Goal: Check status: Check status

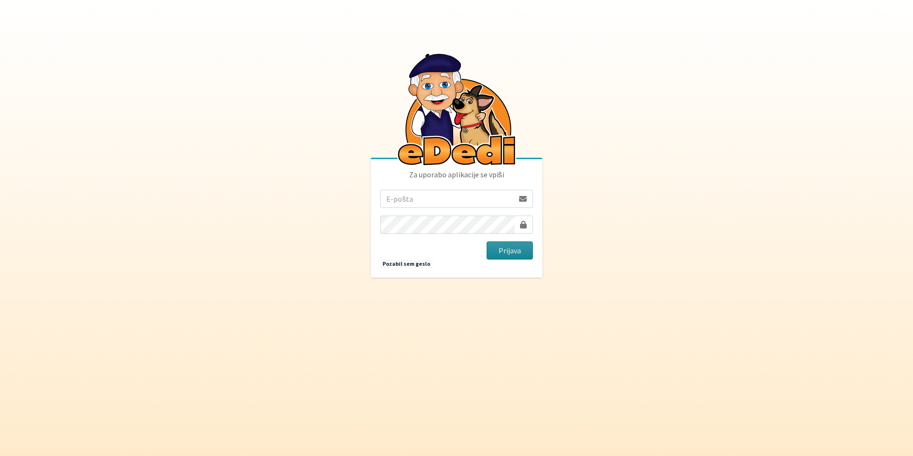
type input "[EMAIL_ADDRESS][DOMAIN_NAME]"
click at [494, 246] on button "Prijava" at bounding box center [510, 250] width 46 height 18
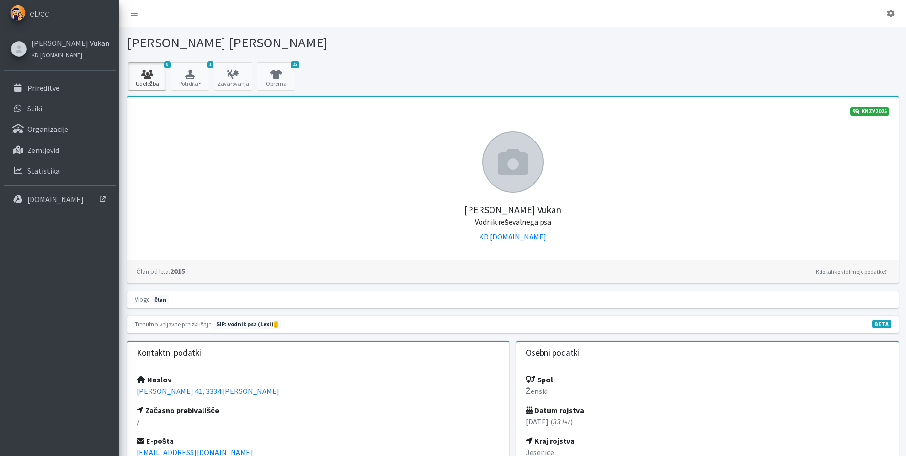
click at [148, 73] on icon at bounding box center [147, 75] width 32 height 10
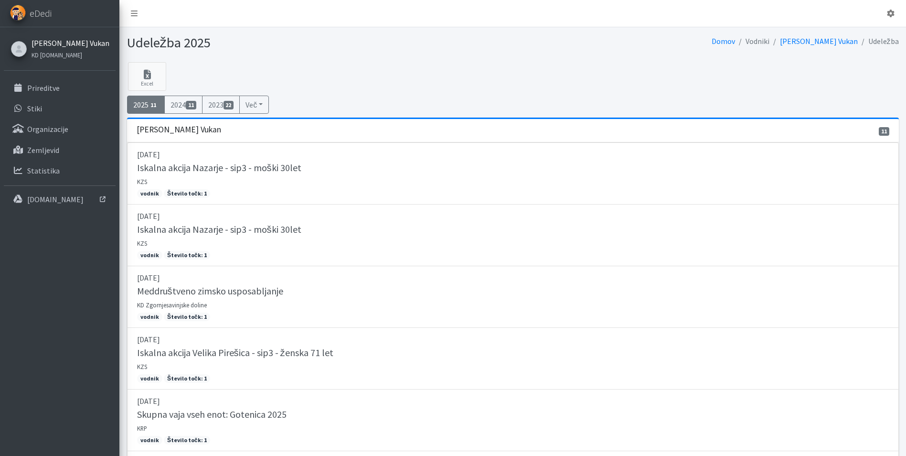
click at [53, 42] on link "[PERSON_NAME] Vukan" at bounding box center [71, 42] width 78 height 11
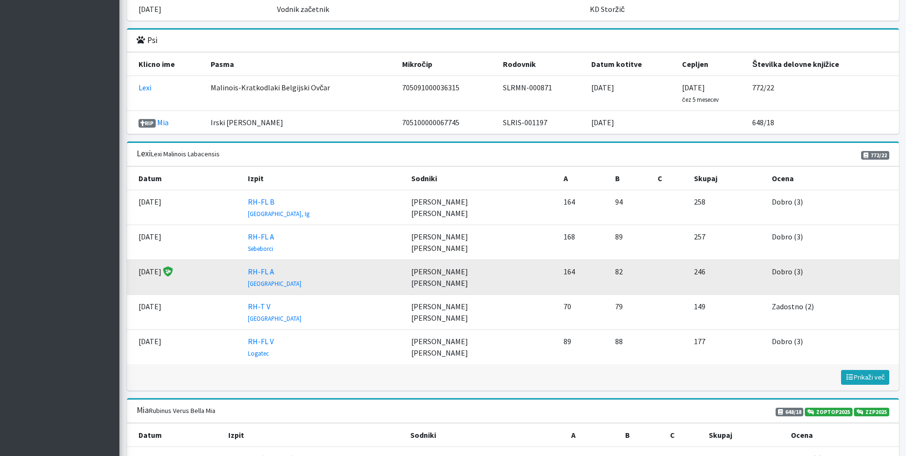
scroll to position [1146, 0]
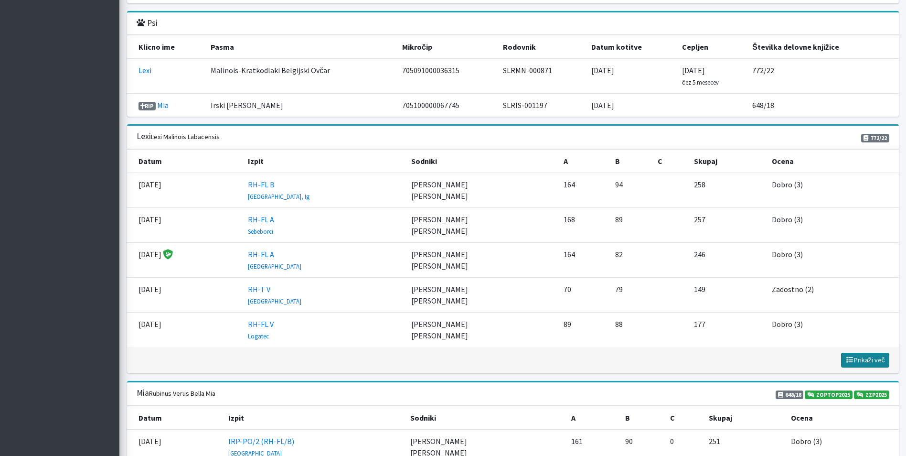
click at [870, 359] on span "Prikaži več" at bounding box center [865, 359] width 40 height 9
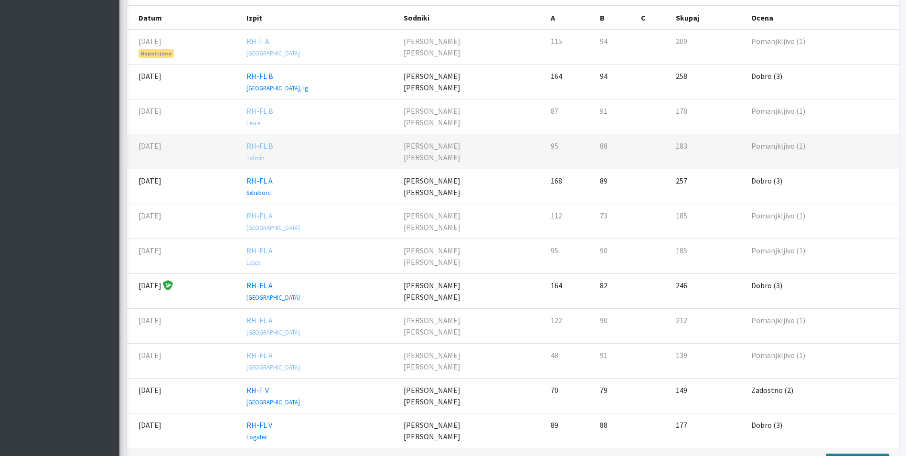
scroll to position [1337, 0]
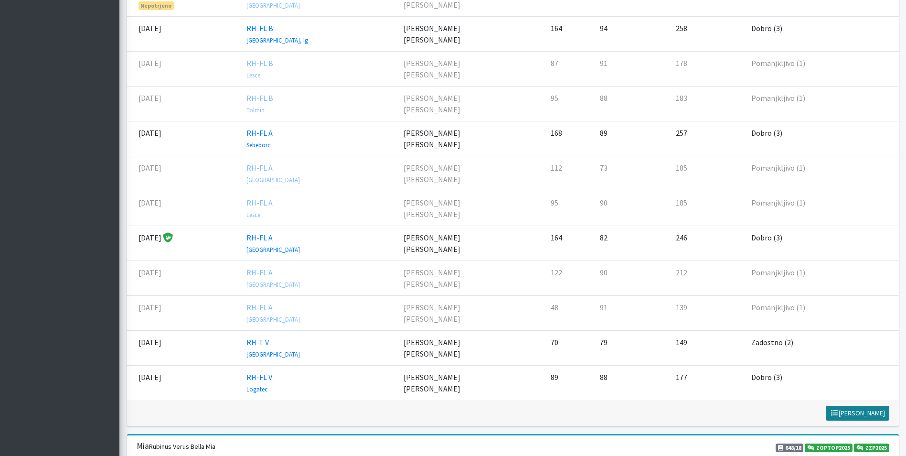
click at [858, 406] on button "Prikaži manj Prikaži več" at bounding box center [858, 413] width 64 height 15
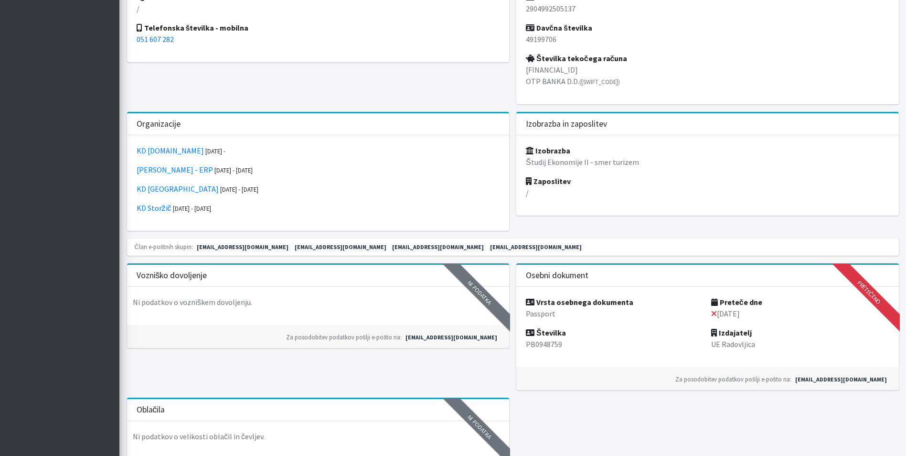
scroll to position [382, 0]
